Goal: Task Accomplishment & Management: Manage account settings

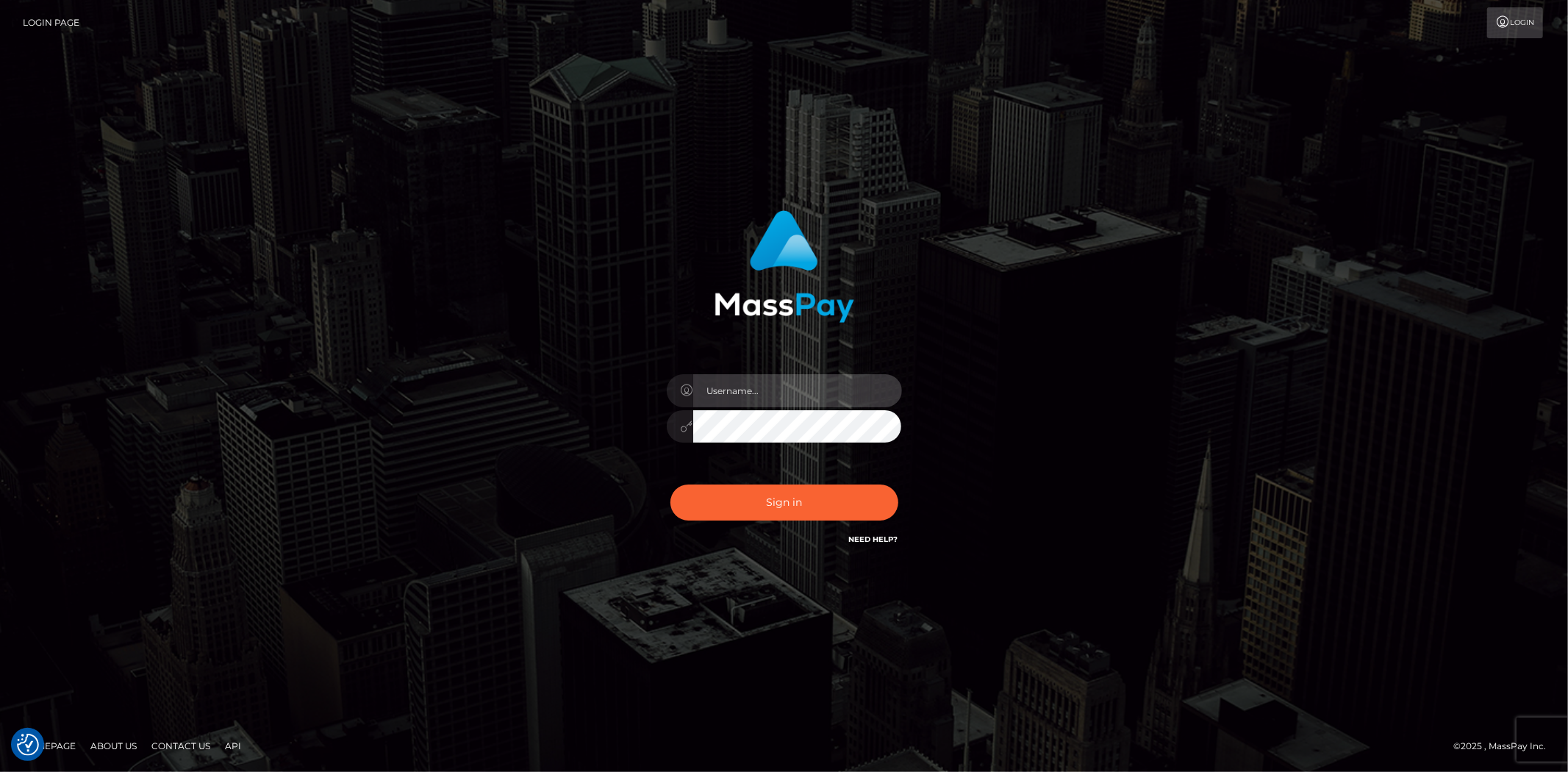
click at [733, 390] on input "text" at bounding box center [797, 391] width 209 height 33
type input "Bern.Spree"
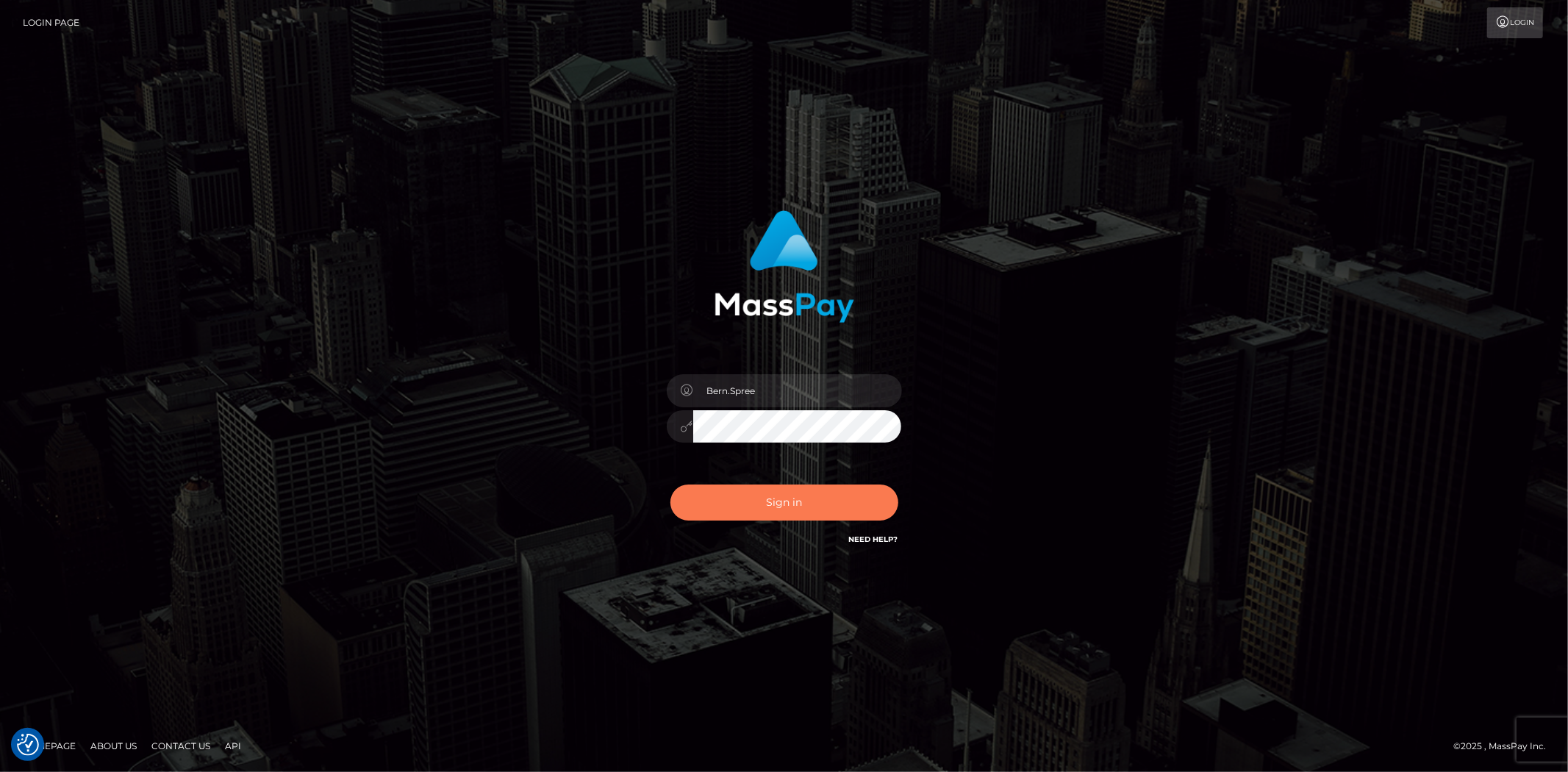
click at [750, 502] on button "Sign in" at bounding box center [784, 502] width 228 height 36
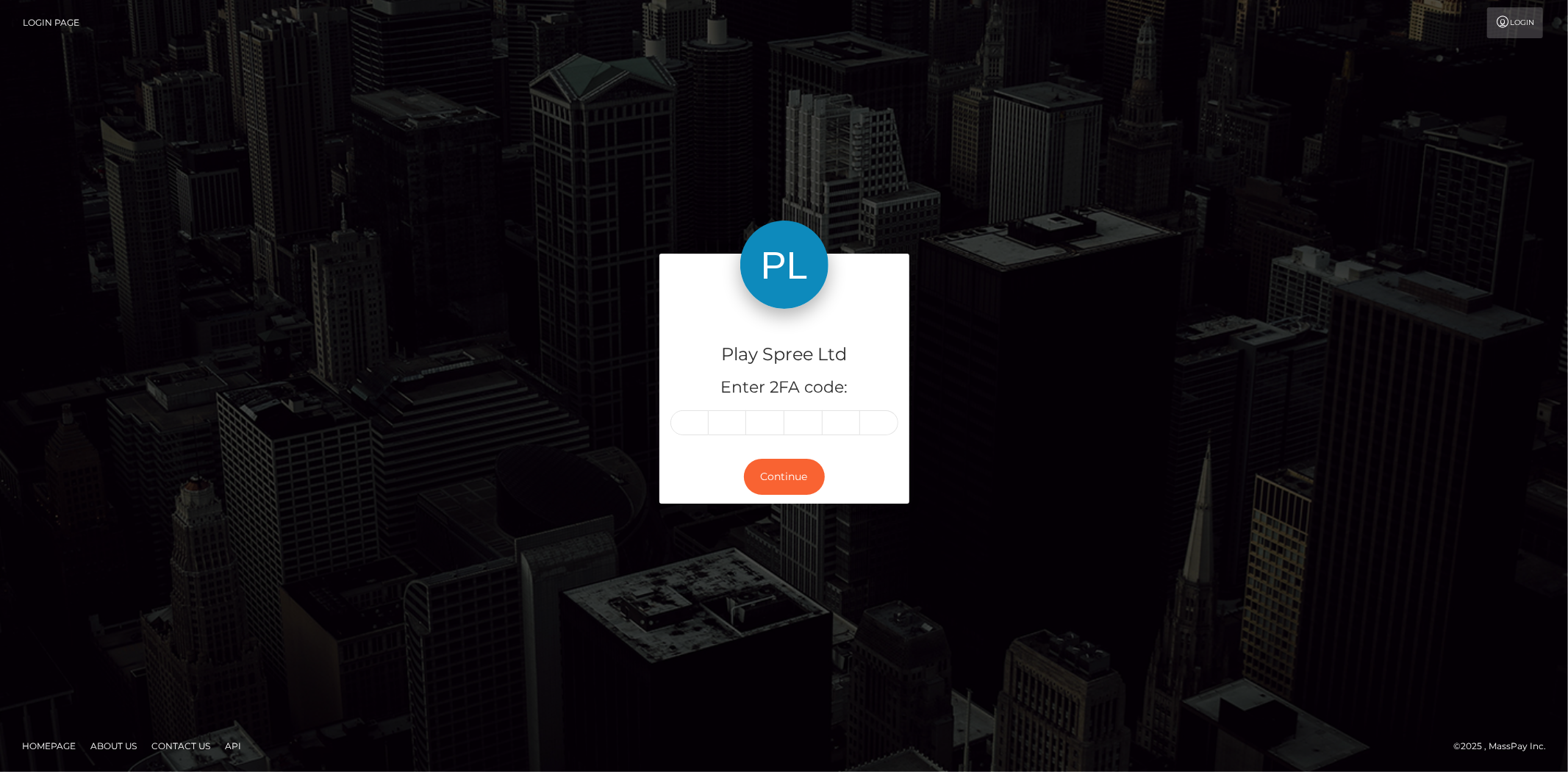
click at [691, 422] on input "text" at bounding box center [690, 422] width 38 height 25
type input "1"
type input "0"
type input "2"
type input "0"
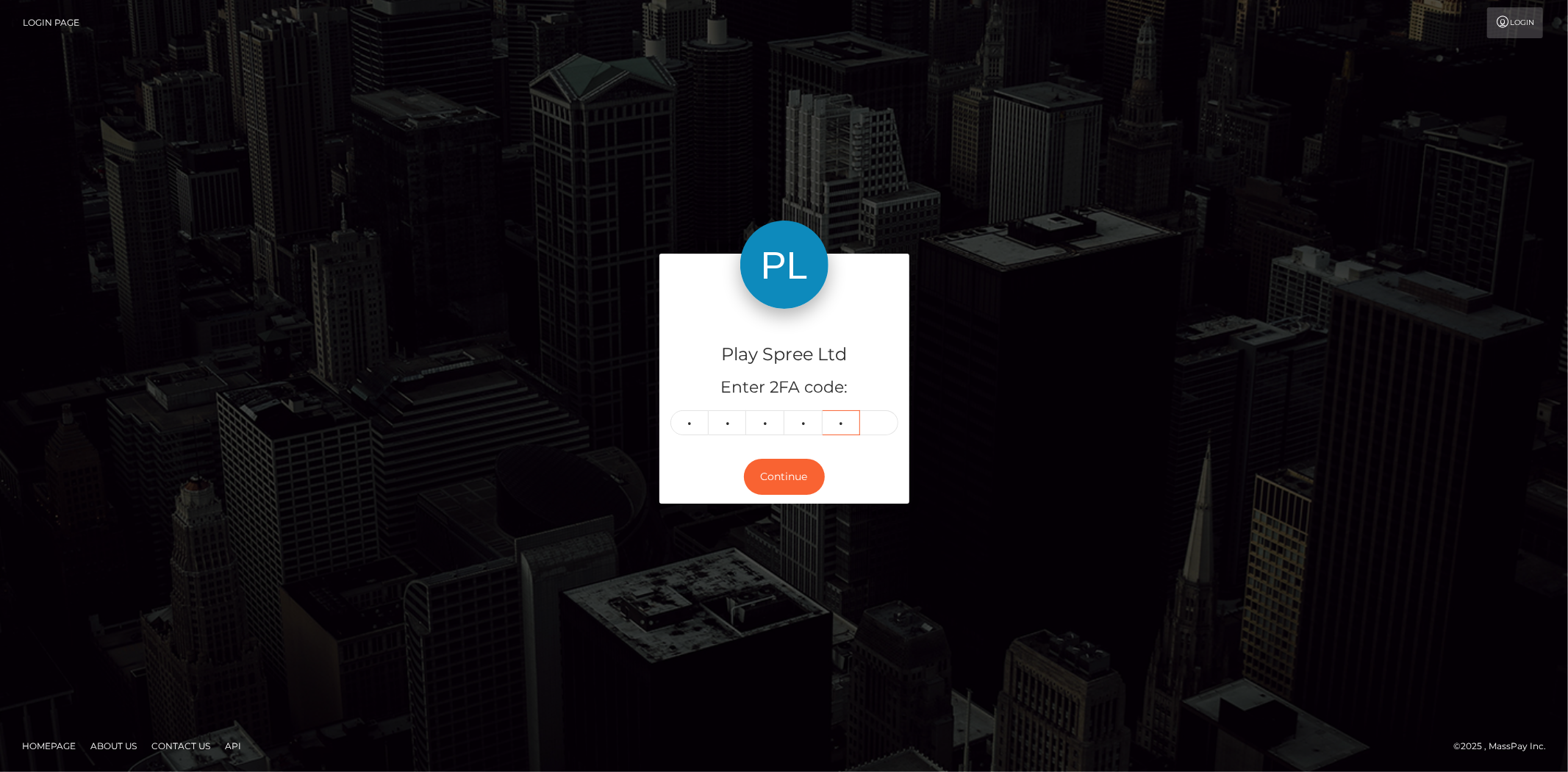
type input "7"
click at [769, 474] on button "Continue" at bounding box center [784, 476] width 81 height 36
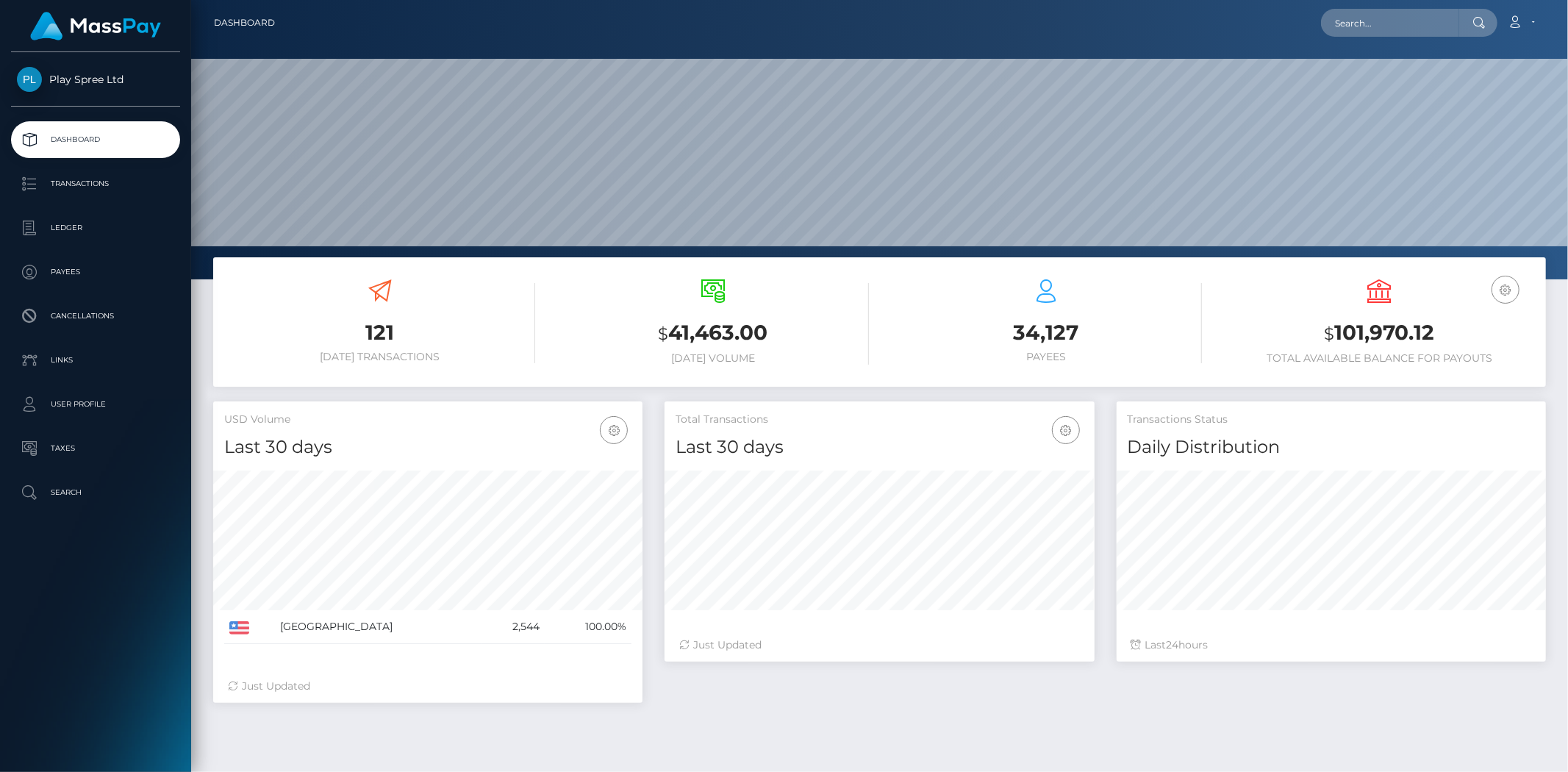
scroll to position [261, 429]
drag, startPoint x: 1332, startPoint y: 329, endPoint x: 1450, endPoint y: 343, distance: 118.8
click at [1450, 343] on h3 "$ 101,970.12" at bounding box center [1379, 334] width 311 height 30
copy h3 "101,970.12"
